Goal: Information Seeking & Learning: Learn about a topic

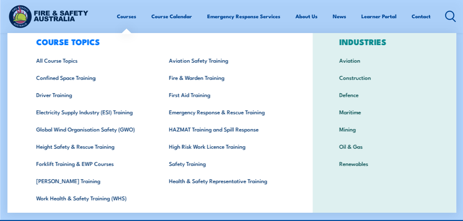
scroll to position [11, 0]
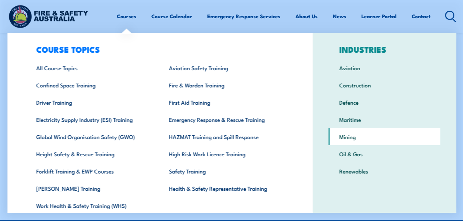
click at [340, 139] on link "Mining" at bounding box center [384, 136] width 112 height 17
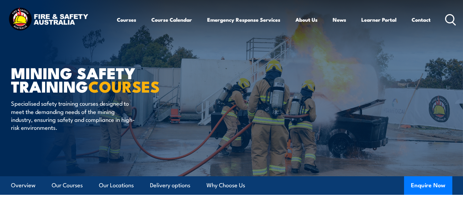
click at [447, 18] on icon at bounding box center [450, 19] width 11 height 11
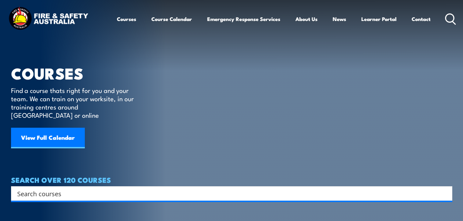
click at [41, 190] on input "Search input" at bounding box center [227, 194] width 420 height 10
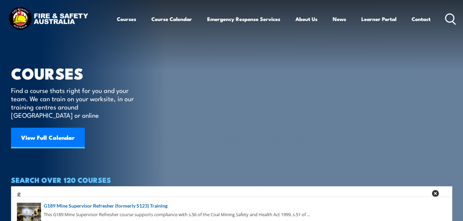
type input "g1"
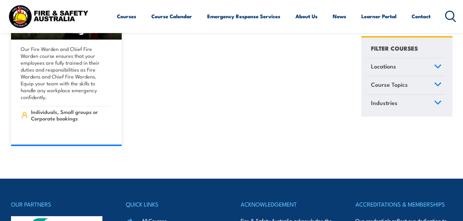
scroll to position [7978, 0]
